Goal: Communication & Community: Answer question/provide support

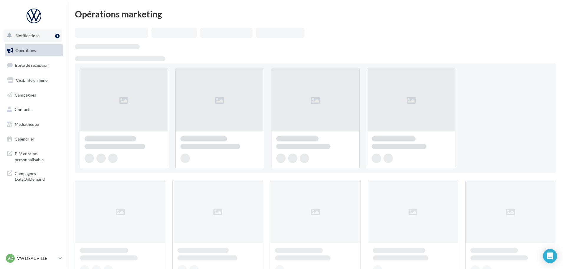
click at [40, 36] on button "Notifications 1" at bounding box center [33, 35] width 58 height 12
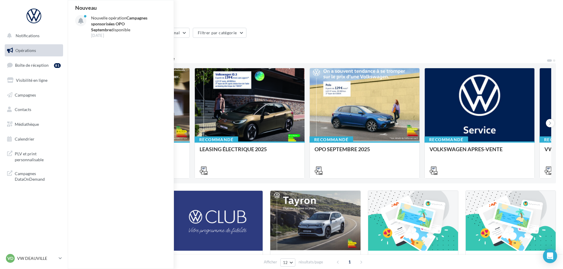
click at [37, 53] on link "Opérations" at bounding box center [34, 50] width 61 height 12
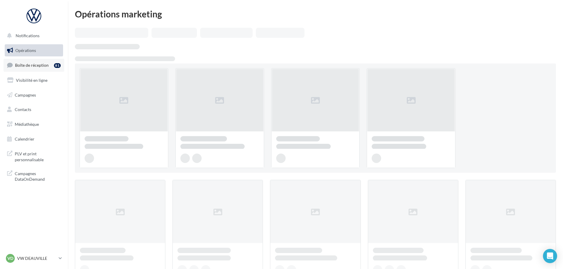
click at [32, 69] on link "Boîte de réception 81" at bounding box center [34, 65] width 61 height 13
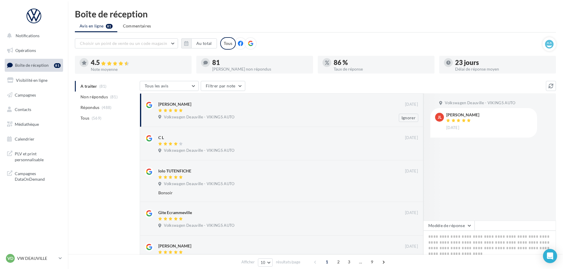
click at [209, 105] on div "[PERSON_NAME]" at bounding box center [281, 104] width 247 height 6
click at [453, 225] on button "Modèle de réponse" at bounding box center [448, 225] width 51 height 10
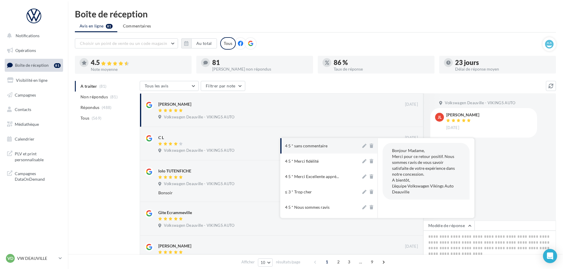
click at [334, 147] on button "4 5 * sans commentaire" at bounding box center [320, 145] width 81 height 15
type textarea "**********"
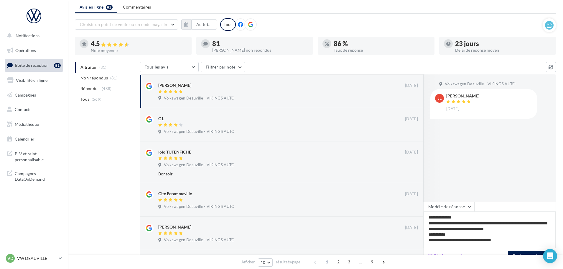
scroll to position [29, 0]
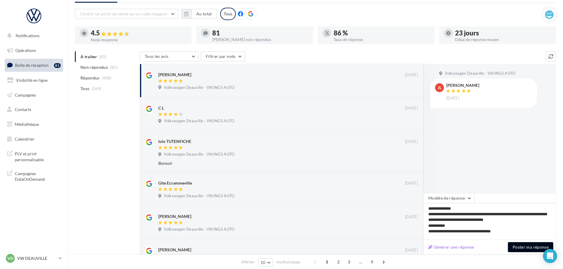
click at [518, 247] on button "Poster ma réponse" at bounding box center [530, 247] width 45 height 10
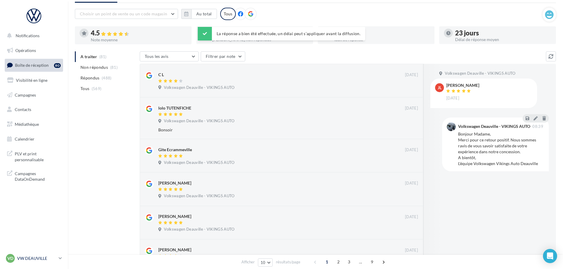
click at [32, 260] on p "VW DEAUVILLE" at bounding box center [36, 258] width 39 height 6
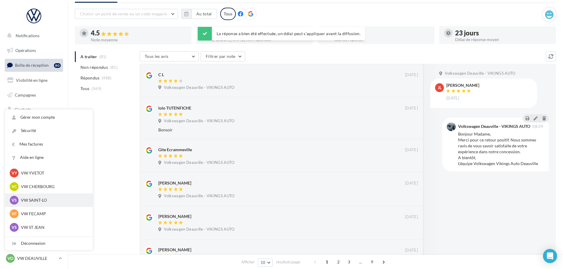
click at [39, 198] on p "VW SAINT-LO" at bounding box center [53, 200] width 65 height 6
